Goal: Transaction & Acquisition: Purchase product/service

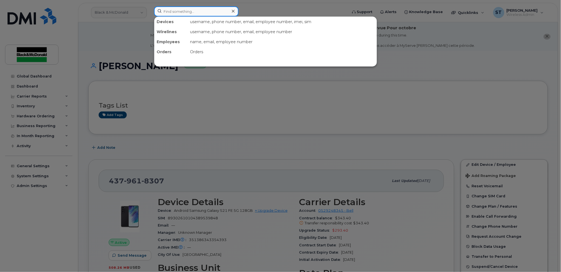
click at [175, 15] on input at bounding box center [196, 11] width 84 height 10
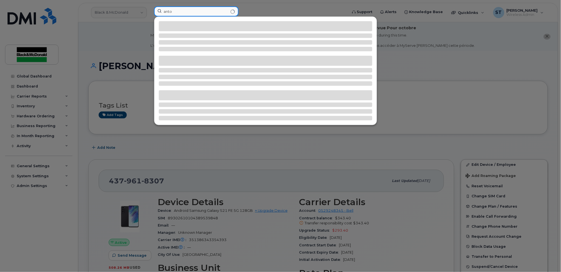
type input "anto"
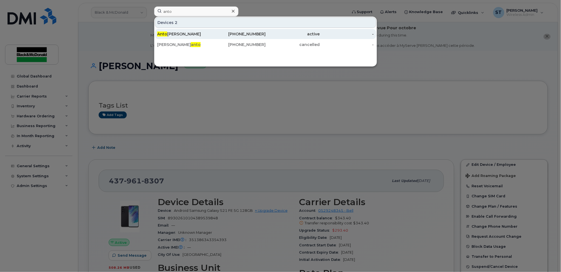
click at [165, 35] on span "Anto" at bounding box center [162, 34] width 10 height 5
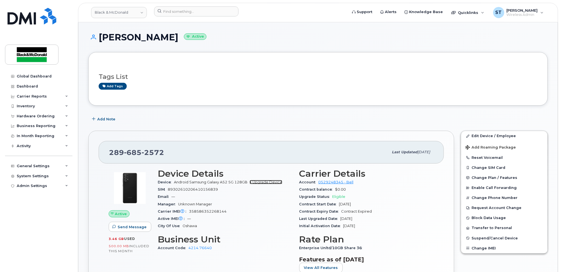
click at [262, 183] on link "+ Upgrade Device" at bounding box center [266, 182] width 33 height 4
drag, startPoint x: 170, startPoint y: 158, endPoint x: 103, endPoint y: 154, distance: 66.8
click at [103, 154] on div "289 685 2572 Last updated Oct 02, 2024" at bounding box center [271, 152] width 345 height 22
copy span "289 685 2572"
click at [267, 183] on link "+ Upgrade Device" at bounding box center [266, 182] width 33 height 4
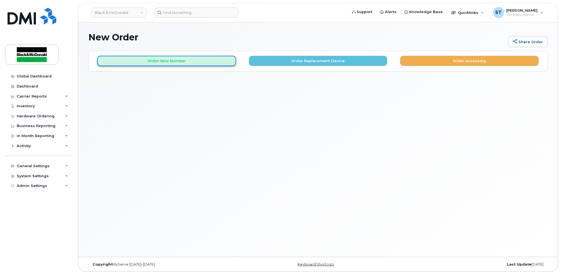
click at [204, 61] on button "Order New Number" at bounding box center [166, 61] width 139 height 10
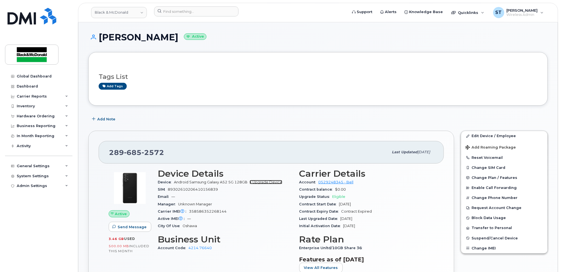
click at [270, 181] on link "+ Upgrade Device" at bounding box center [266, 182] width 33 height 4
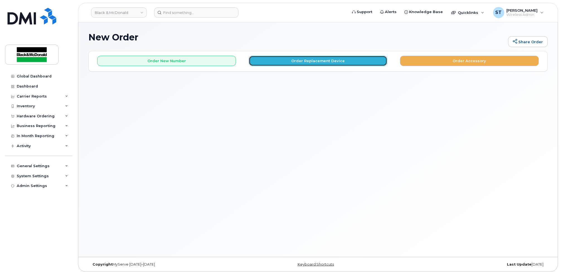
click at [302, 62] on button "Order Replacement Device" at bounding box center [318, 61] width 139 height 10
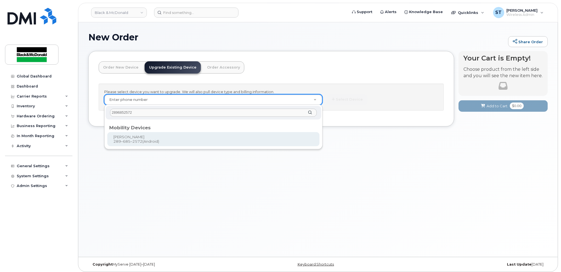
type input "2896852572"
type input "342203"
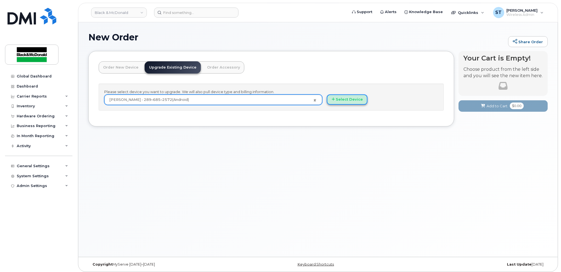
click at [351, 103] on button "Select Device" at bounding box center [347, 100] width 41 height 10
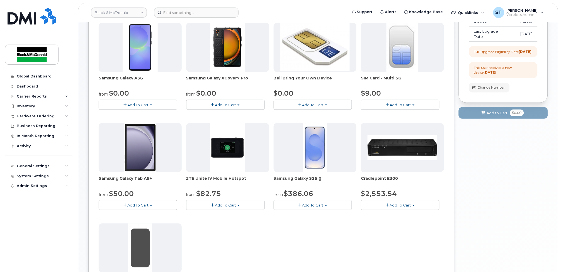
scroll to position [74, 0]
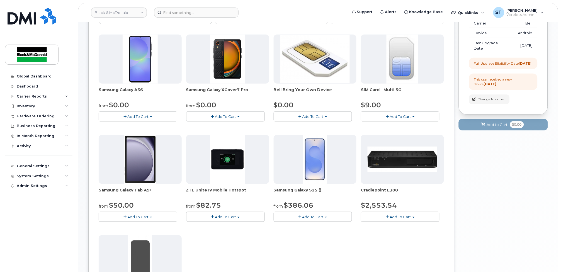
click at [331, 236] on div "Samsung Galaxy A36 from $0.00 Add To Cart $0.00 - 3 year term - voice & data pl…" at bounding box center [271, 183] width 345 height 297
click at [308, 216] on span "Add To Cart" at bounding box center [313, 217] width 21 height 4
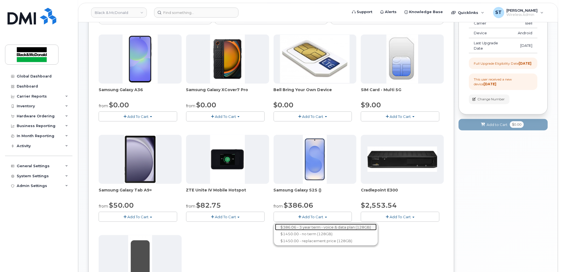
click at [306, 228] on link "$386.06 - 3 year term - voice & data plan (128GB)" at bounding box center [326, 227] width 102 height 7
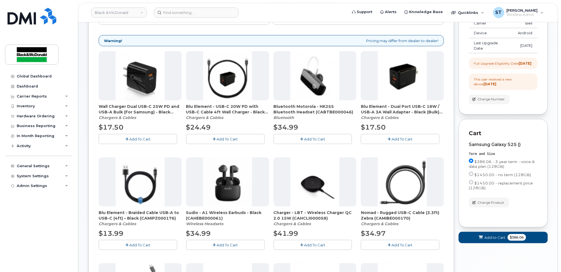
click at [154, 141] on button "Add To Cart" at bounding box center [138, 139] width 79 height 10
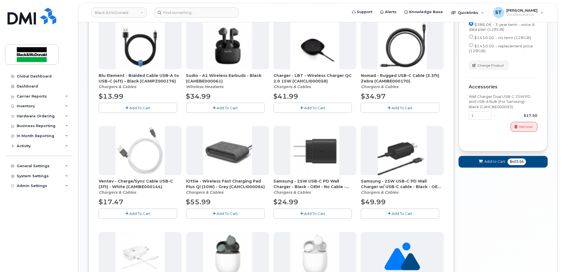
scroll to position [335, 0]
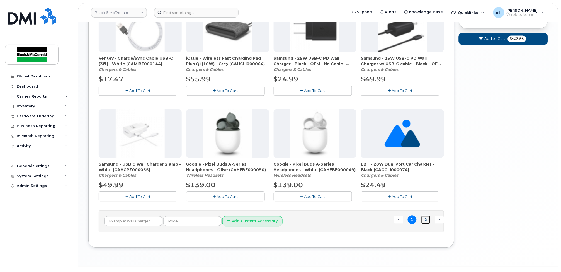
click at [426, 221] on link "2" at bounding box center [426, 220] width 9 height 9
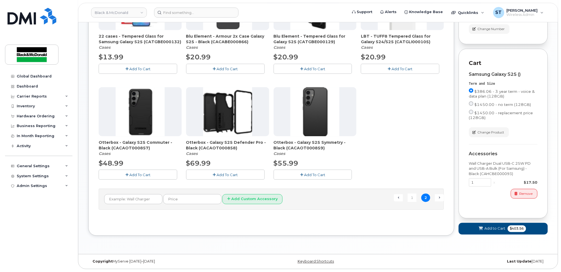
scroll to position [76, 0]
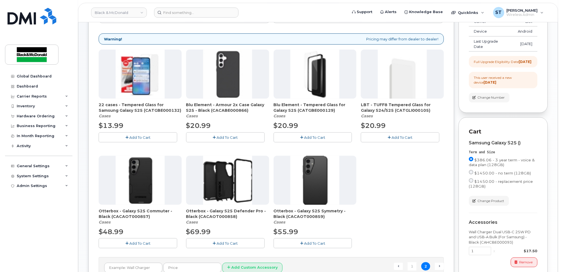
click at [318, 243] on span "Add To Cart" at bounding box center [314, 243] width 21 height 4
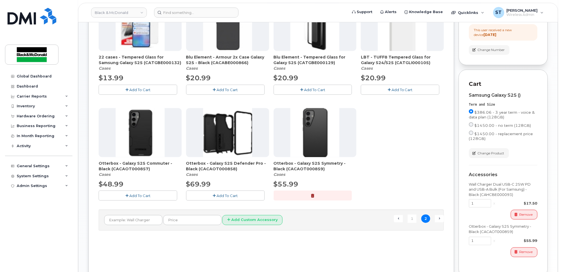
scroll to position [150, 0]
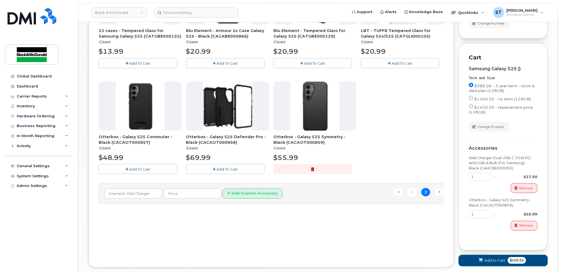
click at [499, 263] on button "Add to Cart $459.55" at bounding box center [503, 260] width 89 height 11
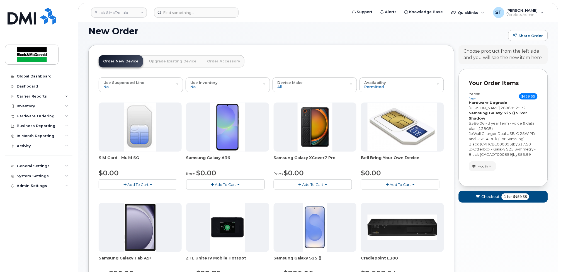
scroll to position [0, 0]
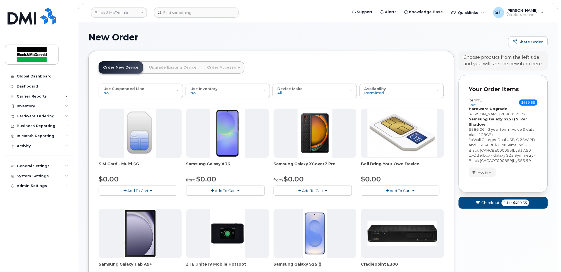
click at [497, 150] on span "Wall Charger Dual USB-C 25W PD and USB-A Bulk (For Samsung) - Black (CAHCBE0000…" at bounding box center [502, 144] width 66 height 15
click at [45, 116] on div "Hardware Ordering" at bounding box center [36, 116] width 38 height 4
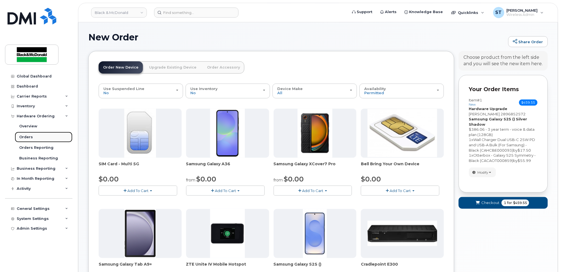
click at [26, 136] on div "Orders" at bounding box center [26, 137] width 14 height 5
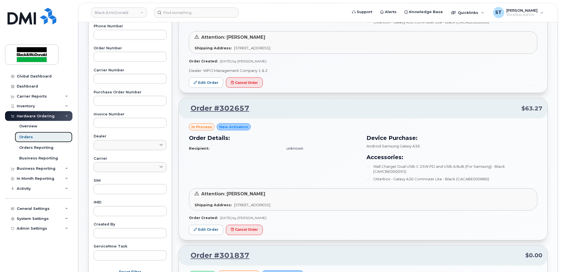
scroll to position [149, 0]
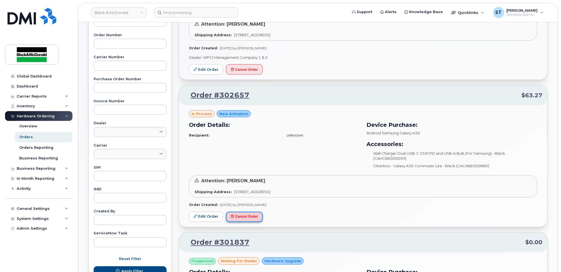
click at [257, 216] on button "Cancel Order" at bounding box center [244, 217] width 37 height 10
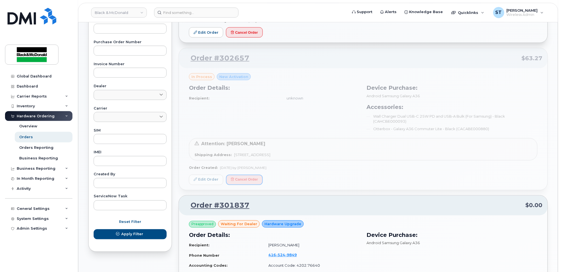
scroll to position [0, 0]
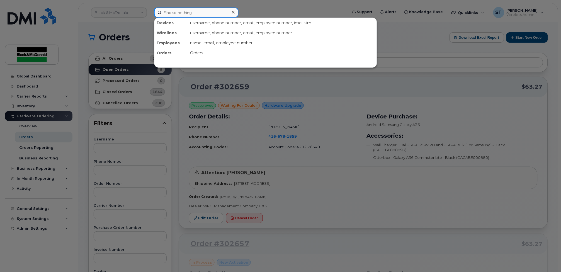
click at [166, 12] on input at bounding box center [196, 13] width 84 height 10
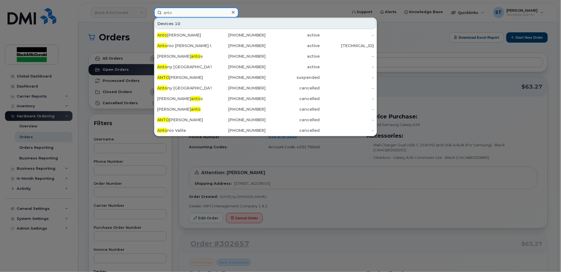
type input "anto"
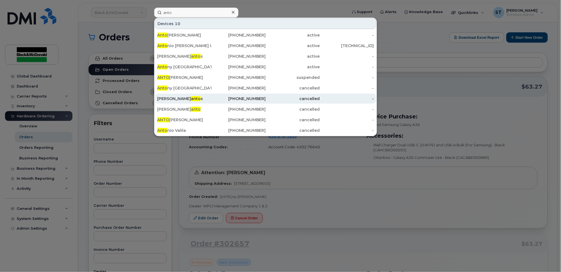
drag, startPoint x: 174, startPoint y: 33, endPoint x: 229, endPoint y: 99, distance: 85.5
click at [174, 33] on div "Anto George" at bounding box center [184, 35] width 54 height 6
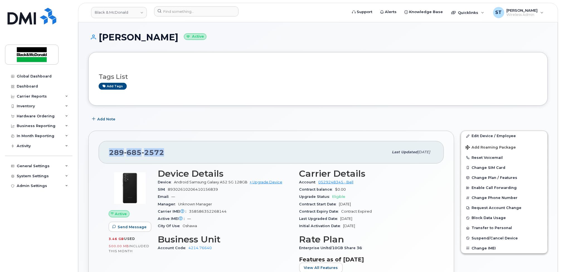
drag, startPoint x: 171, startPoint y: 160, endPoint x: 99, endPoint y: 156, distance: 71.5
click at [99, 156] on div "289 685 2572 Last updated Oct 02, 2024" at bounding box center [271, 152] width 345 height 22
copy span "289 685 2572"
drag, startPoint x: 266, startPoint y: 181, endPoint x: 270, endPoint y: 179, distance: 4.9
click at [266, 181] on link "+ Upgrade Device" at bounding box center [266, 182] width 33 height 4
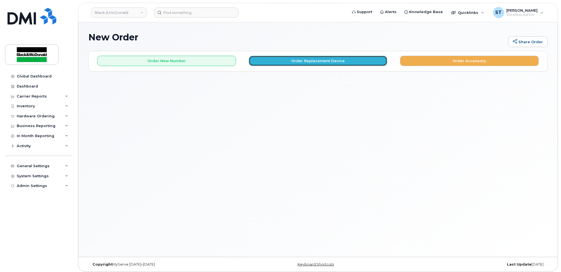
click at [319, 63] on button "Order Replacement Device" at bounding box center [318, 61] width 139 height 10
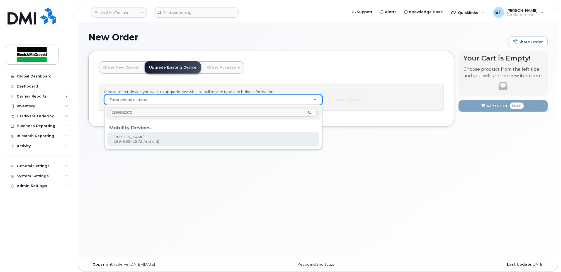
type input "2896852572"
type input "342203"
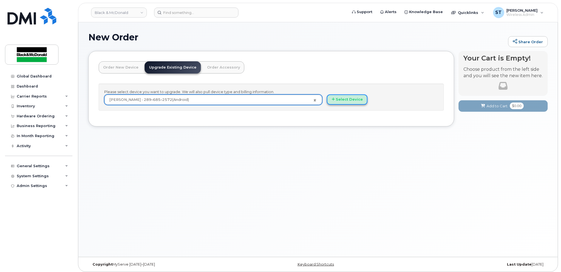
click at [364, 97] on button "Select Device" at bounding box center [347, 100] width 41 height 10
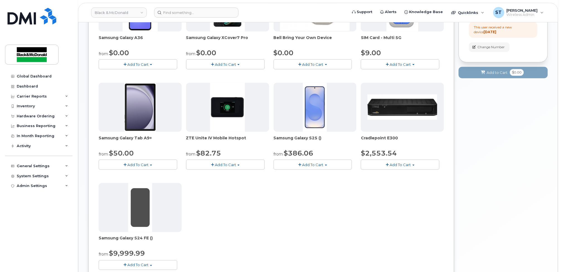
scroll to position [186, 0]
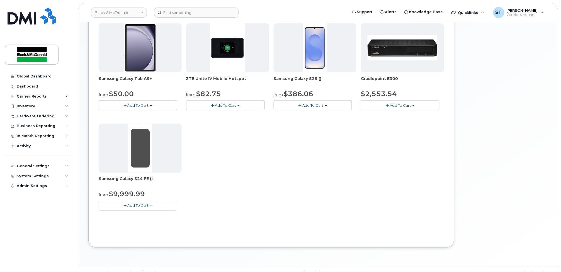
click at [303, 102] on button "Add To Cart" at bounding box center [313, 105] width 79 height 10
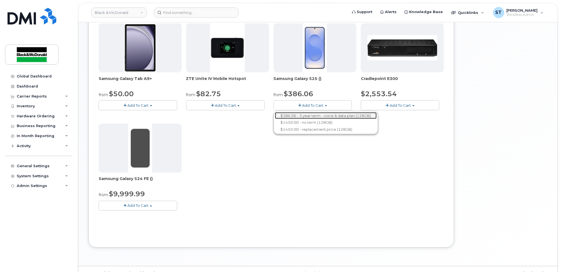
click at [302, 116] on link "$386.06 - 3 year term - voice & data plan (128GB)" at bounding box center [326, 115] width 102 height 7
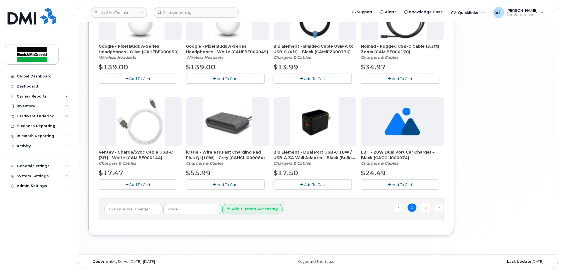
scroll to position [198, 0]
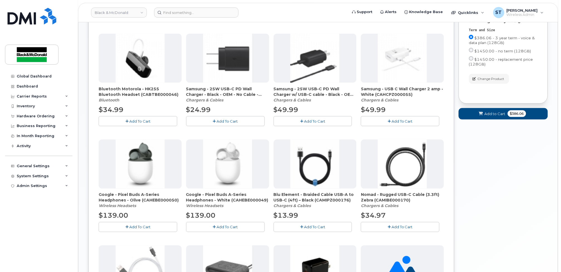
click at [225, 124] on button "Add To Cart" at bounding box center [225, 121] width 79 height 10
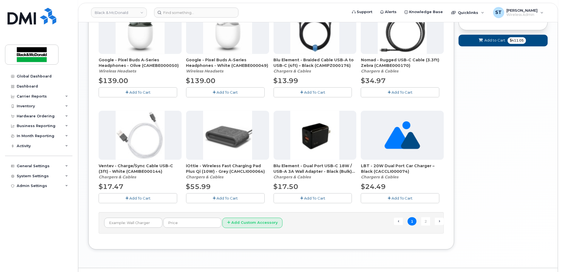
scroll to position [347, 0]
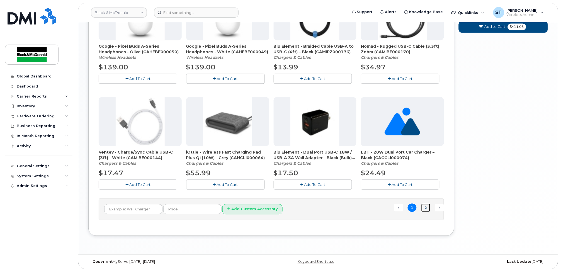
click at [425, 207] on link "2" at bounding box center [426, 208] width 9 height 9
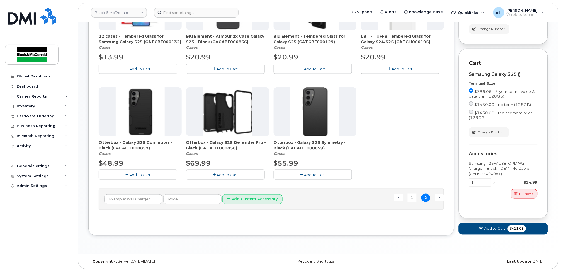
click at [307, 173] on span "Add To Cart" at bounding box center [314, 175] width 21 height 4
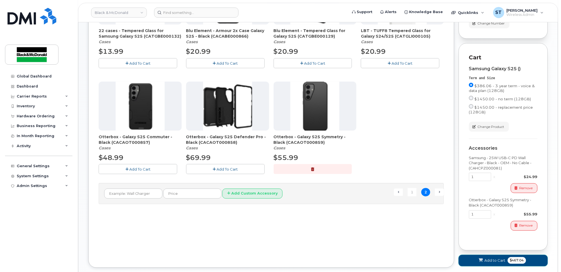
click at [491, 264] on span "Add to Cart" at bounding box center [495, 260] width 21 height 5
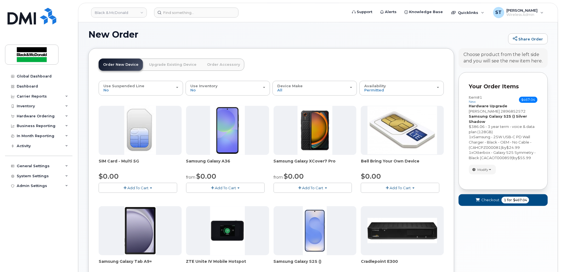
scroll to position [198, 0]
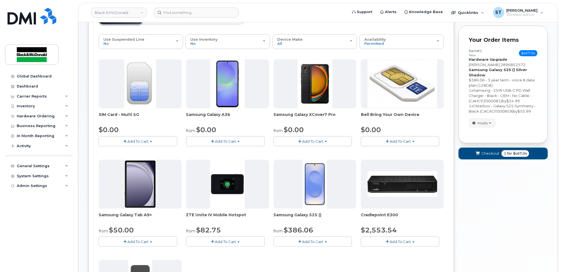
click at [491, 156] on button "Checkout 1 for $467.04" at bounding box center [503, 153] width 89 height 11
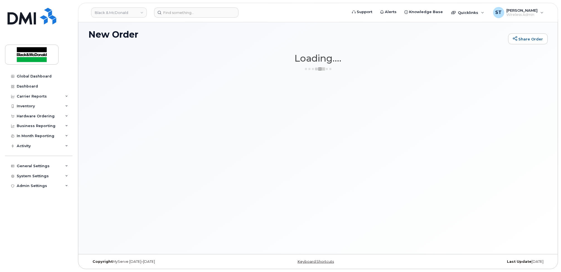
scroll to position [3, 0]
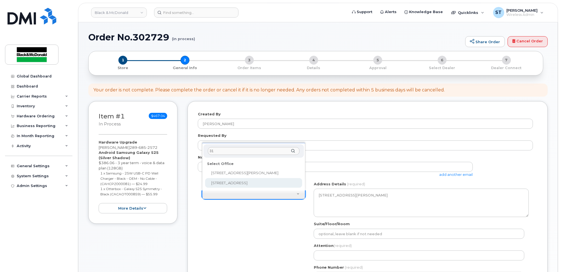
type input "31"
select select
type textarea "31 Pullman Court Scarborough Ontario M1X1E4"
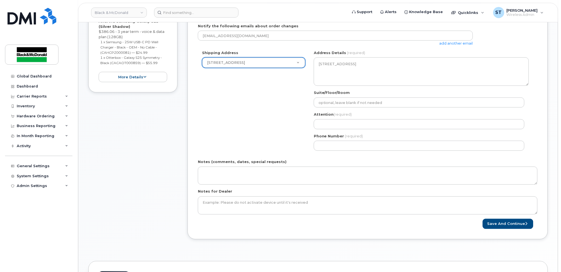
scroll to position [186, 0]
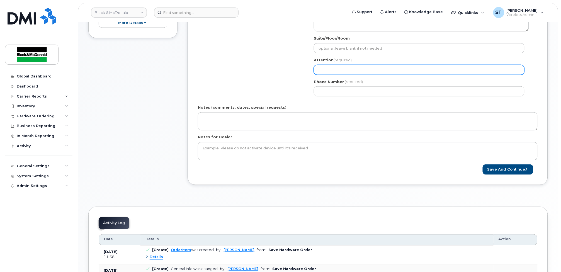
click at [363, 72] on input "Attention (required)" at bounding box center [419, 70] width 211 height 10
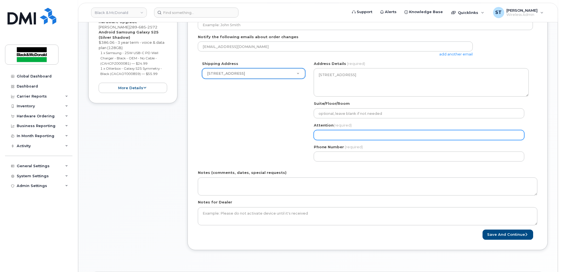
scroll to position [37, 0]
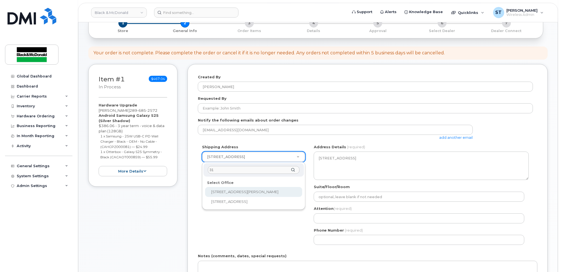
type input "3"
type input "ba"
select select
type textarea "33 Baywood Rd Etobicoke Ontario M9V 3Y8"
type input "Stephanie Zehtabi"
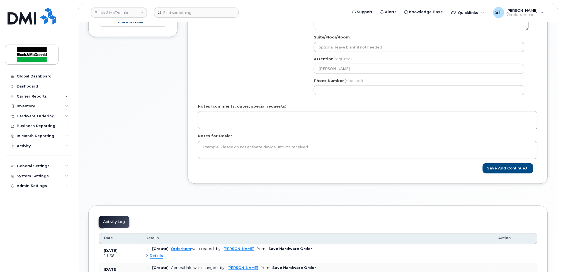
scroll to position [223, 0]
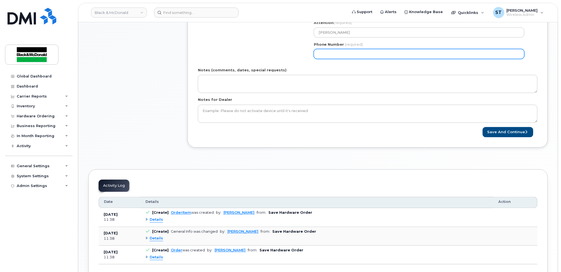
click at [372, 55] on input "Phone Number" at bounding box center [419, 54] width 211 height 10
type input "4164763765"
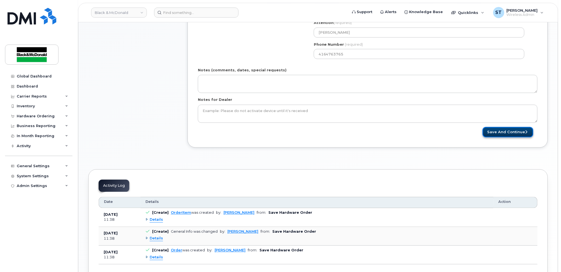
click at [508, 135] on button "Save and Continue" at bounding box center [508, 132] width 51 height 10
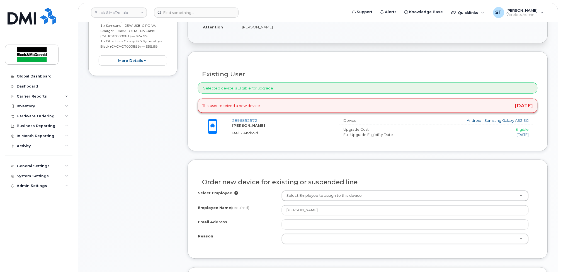
scroll to position [149, 0]
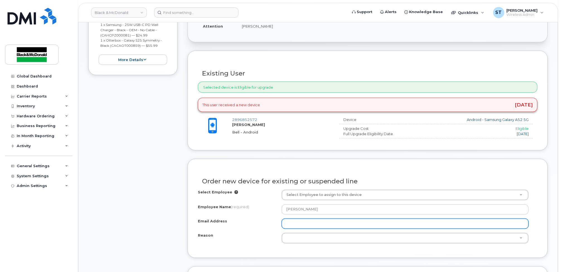
click at [323, 223] on input "Email Address" at bounding box center [405, 224] width 247 height 10
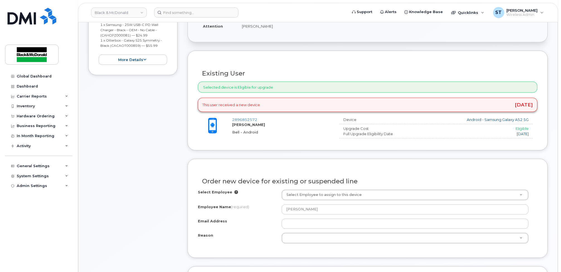
click at [156, 174] on div "Item #1 in process $467.04 Hardware Upgrade [PERSON_NAME] [PHONE_NUMBER] Androi…" at bounding box center [132, 204] width 89 height 503
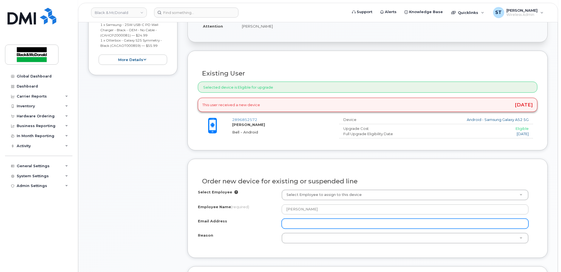
click at [341, 226] on input "Email Address" at bounding box center [405, 224] width 247 height 10
paste input "[EMAIL_ADDRESS][DOMAIN_NAME]"
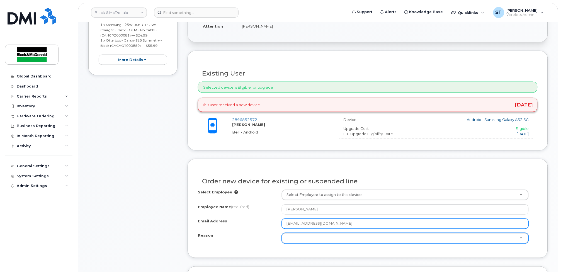
type input "[EMAIL_ADDRESS][DOMAIN_NAME]"
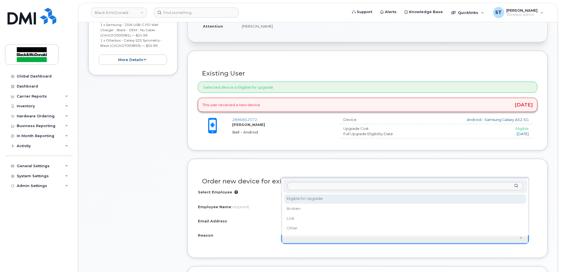
select select "eligible_for_upgrade"
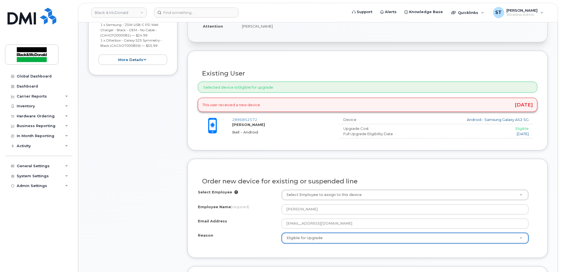
click at [257, 250] on div "Order new device for existing or suspended line Select Employee Select Employee…" at bounding box center [368, 208] width 361 height 99
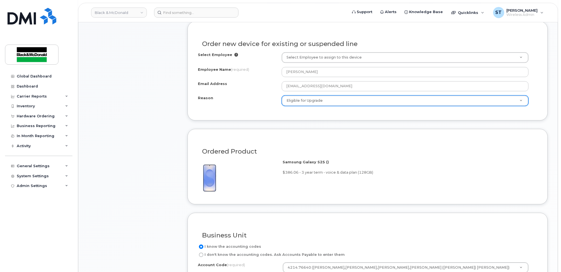
scroll to position [372, 0]
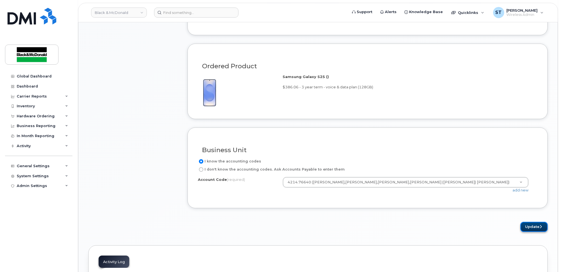
click at [529, 227] on button "Update" at bounding box center [534, 227] width 27 height 10
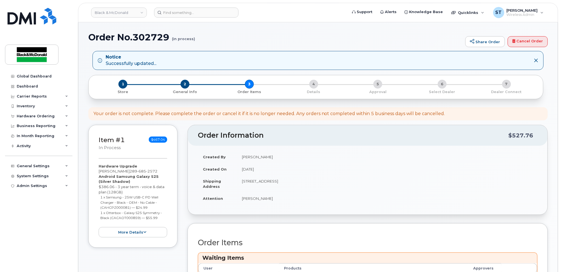
scroll to position [186, 0]
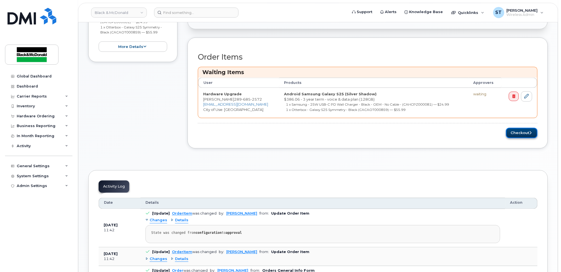
click at [514, 129] on button "Checkout" at bounding box center [522, 133] width 32 height 10
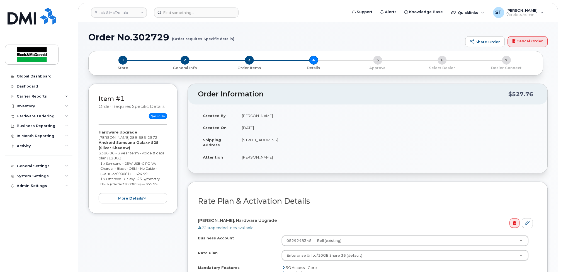
scroll to position [149, 0]
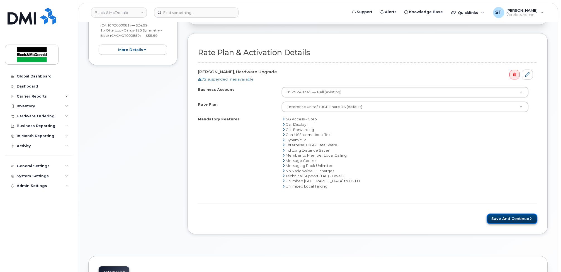
click at [506, 222] on button "Save and Continue" at bounding box center [512, 219] width 51 height 10
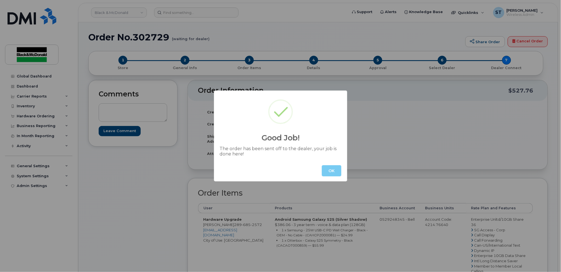
click at [335, 172] on button "OK" at bounding box center [332, 170] width 20 height 11
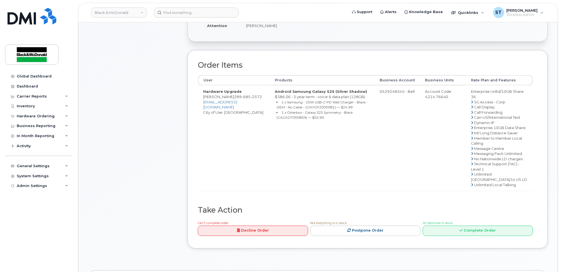
scroll to position [37, 0]
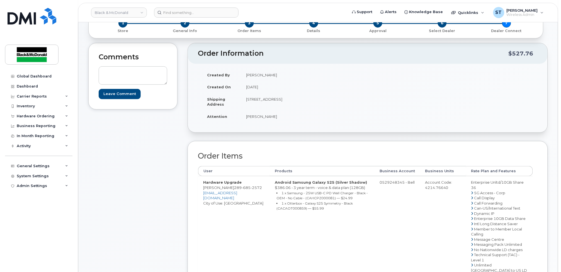
click at [334, 217] on td "Android Samsung Galaxy S25 (Silver Shadow) $386.06 - 3 year term - voice & data…" at bounding box center [322, 228] width 105 height 105
click at [25, 84] on div "Dashboard" at bounding box center [27, 86] width 21 height 4
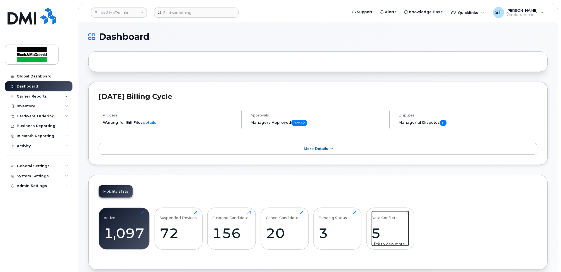
click at [380, 236] on div "5" at bounding box center [391, 233] width 38 height 16
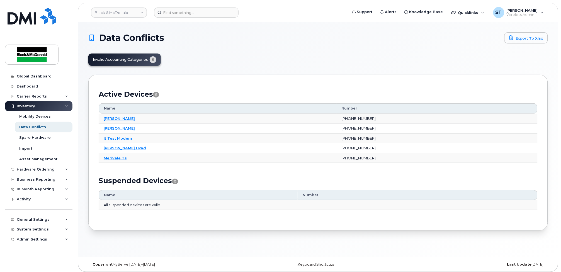
scroll to position [3, 0]
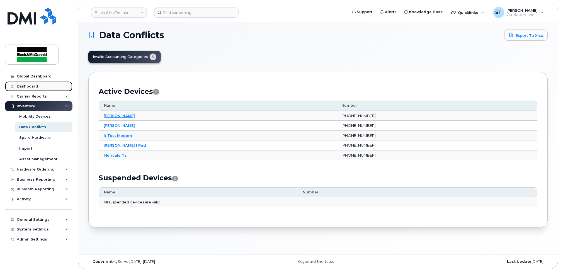
click at [23, 88] on div "Dashboard" at bounding box center [27, 86] width 21 height 4
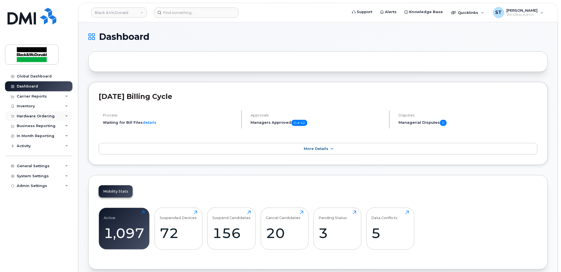
click at [32, 119] on div "Hardware Ordering" at bounding box center [38, 116] width 67 height 10
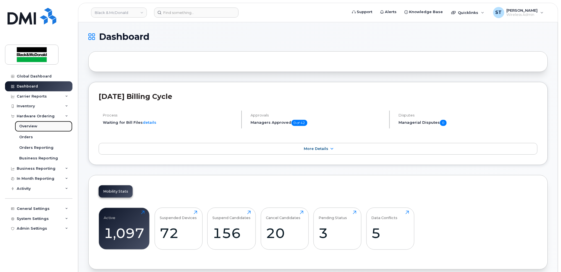
click at [30, 125] on div "Overview" at bounding box center [28, 126] width 18 height 5
click at [30, 137] on div "Orders" at bounding box center [26, 137] width 14 height 5
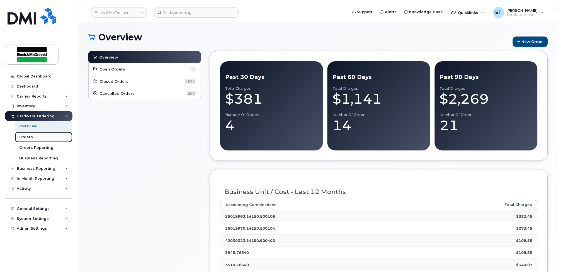
click at [27, 136] on div "Orders" at bounding box center [26, 137] width 14 height 5
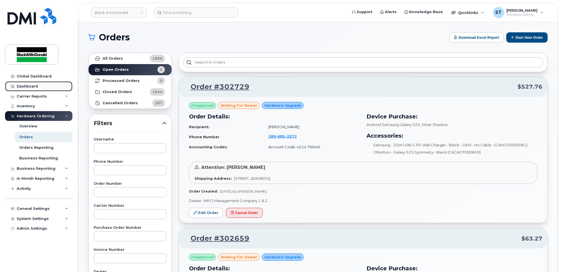
click at [19, 89] on link "Dashboard" at bounding box center [38, 86] width 67 height 10
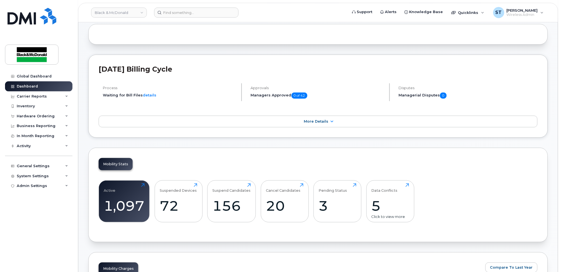
scroll to position [37, 0]
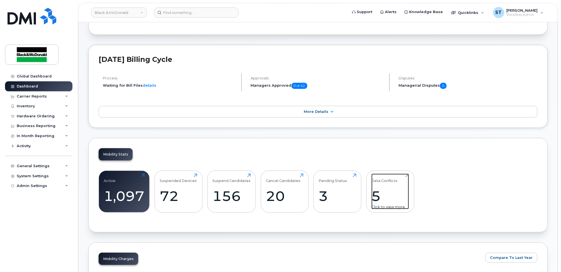
click at [382, 198] on div "5" at bounding box center [391, 196] width 38 height 16
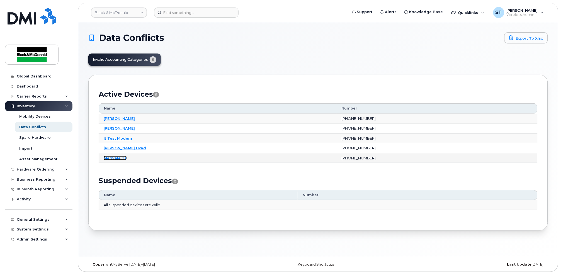
click at [123, 159] on link "Merivale Ts" at bounding box center [115, 158] width 23 height 4
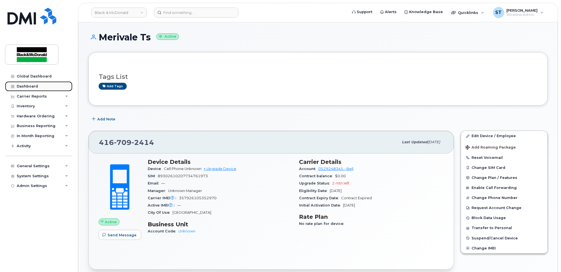
drag, startPoint x: 23, startPoint y: 83, endPoint x: 25, endPoint y: 85, distance: 3.0
click at [22, 83] on link "Dashboard" at bounding box center [38, 86] width 67 height 10
